Goal: Find specific page/section: Find specific page/section

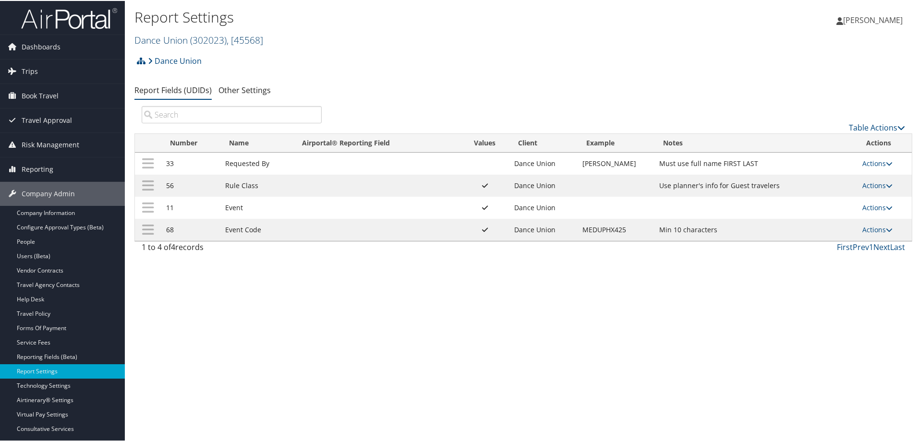
click at [162, 39] on link "Dance Union ( 302023 ) , [ 45568 ]" at bounding box center [198, 39] width 129 height 13
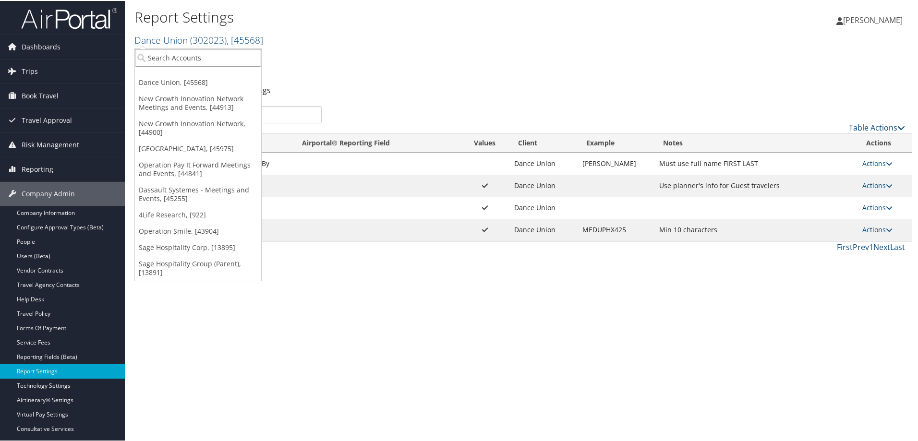
click at [162, 56] on input "search" at bounding box center [198, 57] width 126 height 18
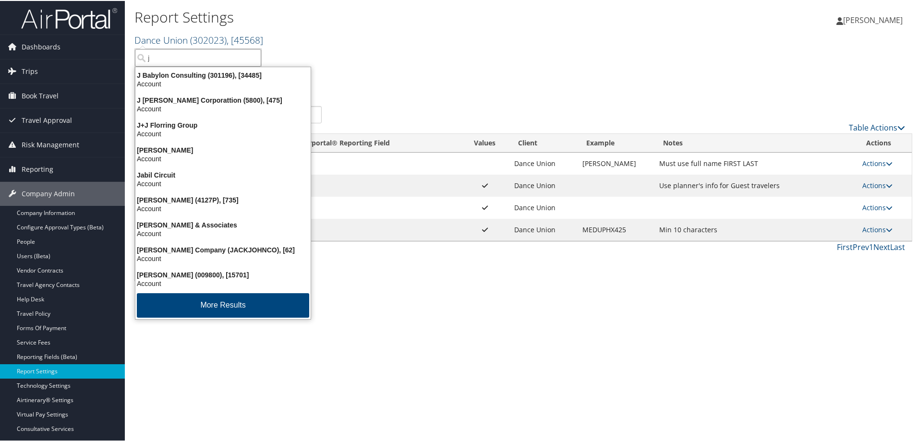
type input "j"
click at [147, 38] on link "Dance Union ( 302023 ) , [ 45568 ]" at bounding box center [198, 39] width 129 height 13
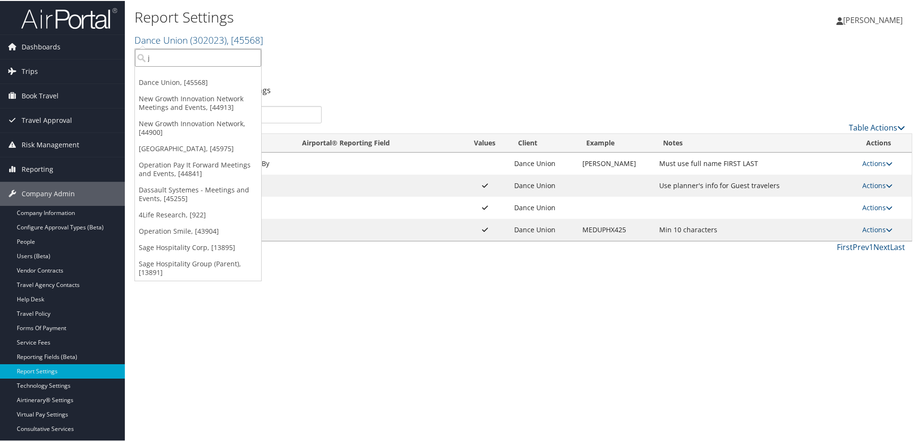
click at [152, 55] on input "j" at bounding box center [198, 57] width 126 height 18
type input "j"
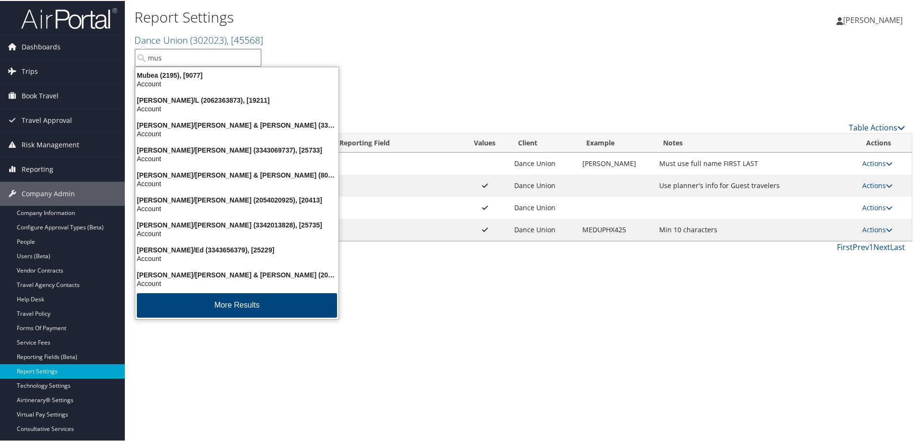
type input "[MEDICAL_DATA]"
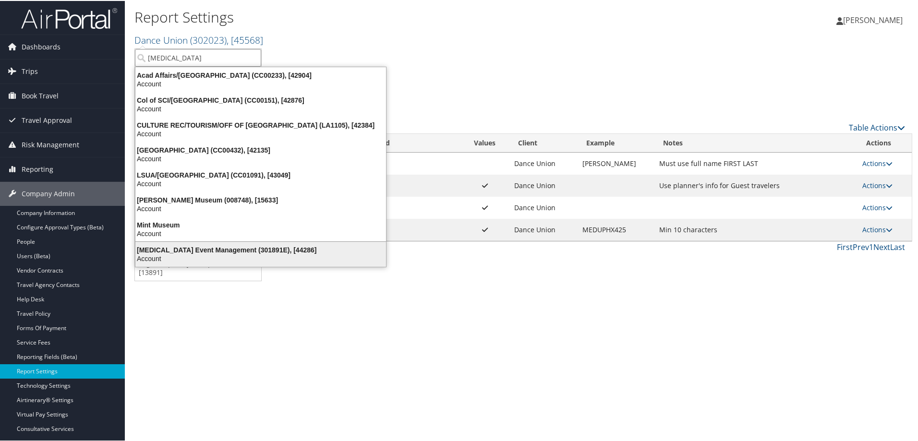
click at [152, 252] on div "[MEDICAL_DATA] Event Management (301891E), [44286]" at bounding box center [261, 249] width 262 height 9
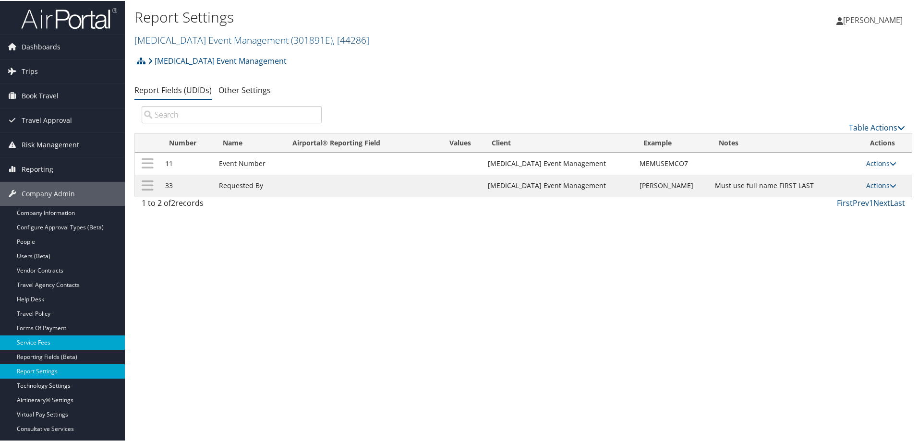
click at [43, 341] on link "Service Fees" at bounding box center [62, 342] width 125 height 14
